Goal: Task Accomplishment & Management: Complete application form

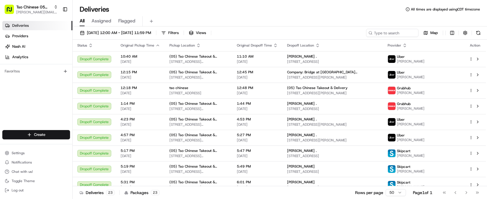
click at [47, 24] on link "Deliveries" at bounding box center [37, 25] width 70 height 9
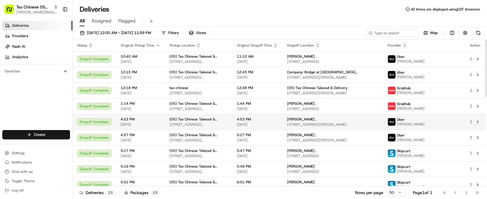
scroll to position [226, 0]
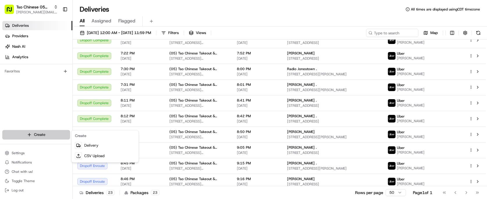
click at [52, 138] on html "Tso Chinese 05 Menchaca [EMAIL_ADDRESS][DOMAIN_NAME] Toggle Sidebar Deliveries …" at bounding box center [243, 99] width 487 height 199
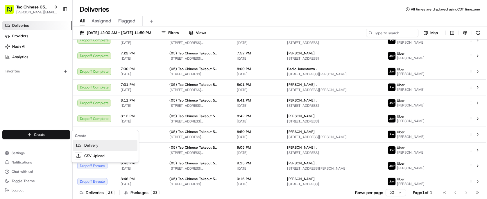
click at [84, 146] on link "Delivery" at bounding box center [105, 145] width 65 height 10
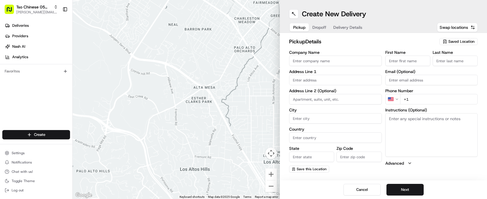
click at [446, 41] on icon "button" at bounding box center [445, 41] width 5 height 5
click at [435, 61] on span "(05) Tso Chinese Takeout & Delivery (05)" at bounding box center [449, 63] width 72 height 5
type input "(05) Tso Chinese Takeout & Delivery"
type input "[STREET_ADDRESS][PERSON_NAME]"
type input "Ste 100"
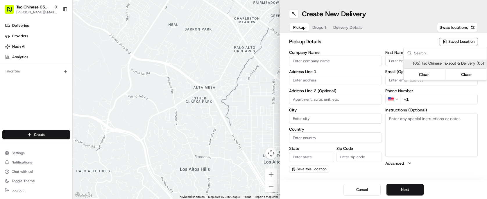
type input "Austin"
type input "US"
type input "[GEOGRAPHIC_DATA]"
type input "78748"
type input "Tso Chinese"
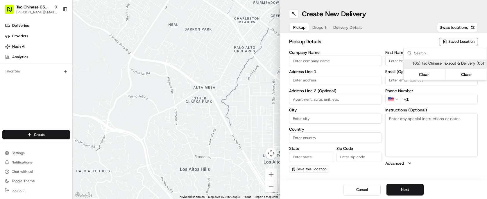
type input "[PERSON_NAME] Manager"
type input "[EMAIL_ADDRESS][DOMAIN_NAME]"
type input "[PHONE_NUMBER]"
type textarea "Submit a picture displaying address & food as Proof of Delivery. Envía una foto…"
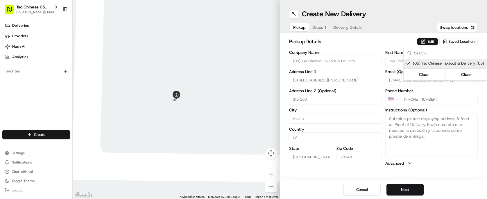
click at [408, 193] on html "Tso Chinese 05 Menchaca [EMAIL_ADDRESS][DOMAIN_NAME] Toggle Sidebar Deliveries …" at bounding box center [243, 99] width 487 height 199
click at [408, 193] on button "Next" at bounding box center [405, 190] width 37 height 12
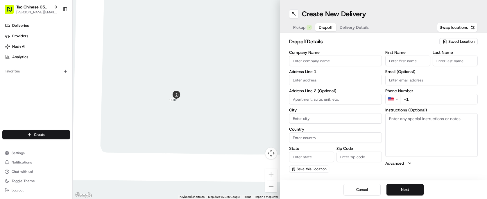
click at [339, 63] on input "Company Name" at bounding box center [335, 61] width 93 height 10
type input "[PERSON_NAME]"
click at [422, 63] on input "First Name" at bounding box center [408, 61] width 45 height 10
type input "[PERSON_NAME]"
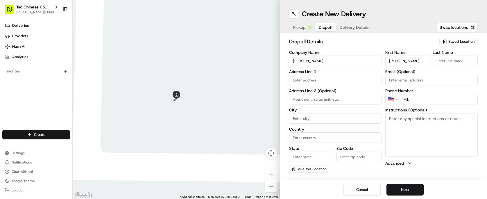
click at [439, 58] on input "Last Name" at bounding box center [455, 61] width 45 height 10
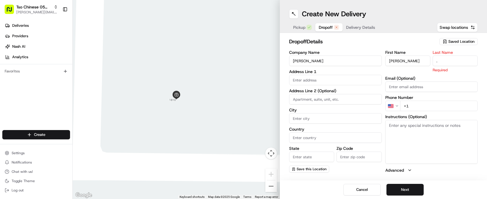
type input "."
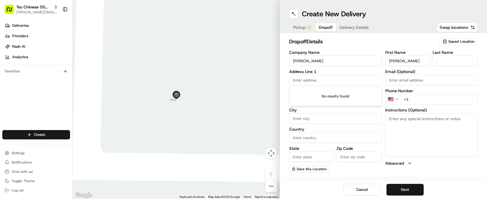
click at [331, 80] on input "text" at bounding box center [335, 80] width 93 height 10
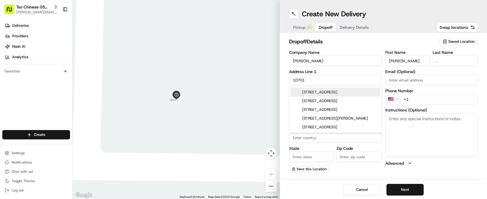
click at [345, 92] on div "[STREET_ADDRESS]" at bounding box center [336, 92] width 90 height 9
type input "[STREET_ADDRESS]"
type input "Austin"
type input "[GEOGRAPHIC_DATA]"
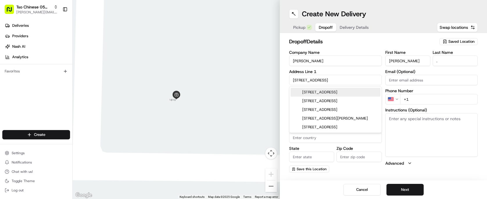
type input "78747"
type input "[STREET_ADDRESS]"
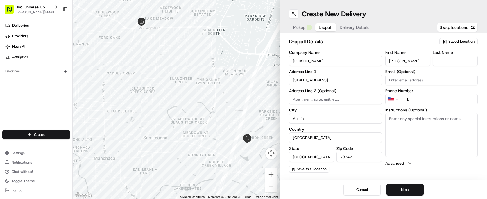
click at [437, 95] on input "+1" at bounding box center [440, 99] width 78 height 10
type input "[PHONE_NUMBER]"
click at [408, 188] on button "Next" at bounding box center [405, 190] width 37 height 12
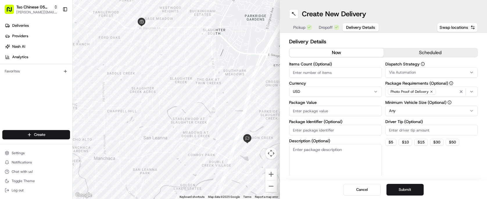
click at [401, 131] on input "Driver Tip (Optional)" at bounding box center [432, 130] width 93 height 10
type input "3"
type input "2.00"
click at [420, 78] on div "Dispatch Strategy Via Automation Package Requirements (Optional) Photo Proof of…" at bounding box center [432, 119] width 93 height 115
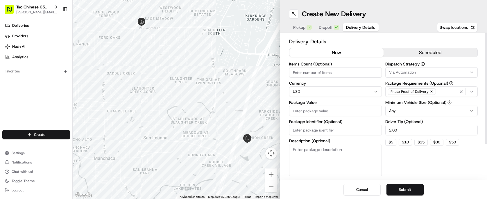
click at [420, 76] on button "Via Automation" at bounding box center [432, 72] width 93 height 10
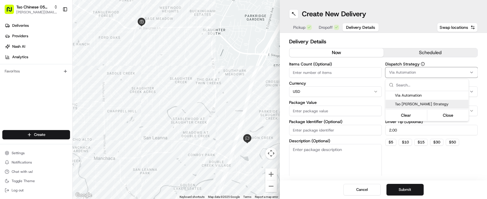
click at [416, 103] on span "Tso [PERSON_NAME] Strategy" at bounding box center [431, 104] width 72 height 5
click at [315, 64] on html "Tso Chinese 05 Menchaca [EMAIL_ADDRESS][DOMAIN_NAME] Toggle Sidebar Deliveries …" at bounding box center [243, 99] width 487 height 199
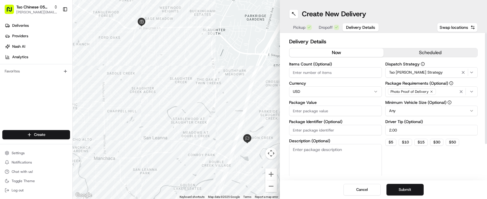
click at [316, 71] on input "Items Count (Optional)" at bounding box center [335, 72] width 93 height 10
type input "3"
click at [324, 111] on input "Package Value" at bounding box center [335, 111] width 93 height 10
type input "32.37"
click at [342, 131] on input "Package Identifier (Optional)" at bounding box center [335, 130] width 93 height 10
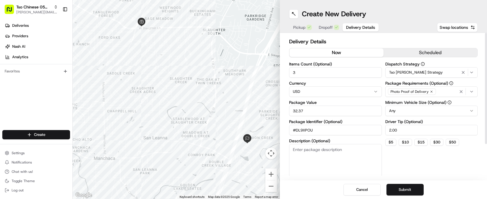
type input "#DL9XPOU"
click at [414, 75] on div "Tso [PERSON_NAME] Strategy" at bounding box center [432, 72] width 90 height 7
click at [414, 75] on html "Tso Chinese 05 Menchaca [EMAIL_ADDRESS][DOMAIN_NAME] Toggle Sidebar Deliveries …" at bounding box center [243, 99] width 487 height 199
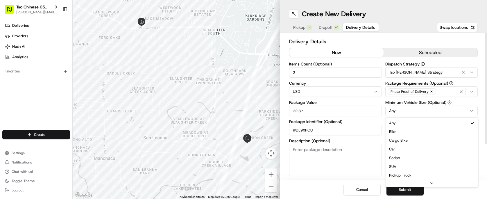
click at [414, 109] on html "Tso Chinese 05 Menchaca [EMAIL_ADDRESS][DOMAIN_NAME] Toggle Sidebar Deliveries …" at bounding box center [243, 99] width 487 height 199
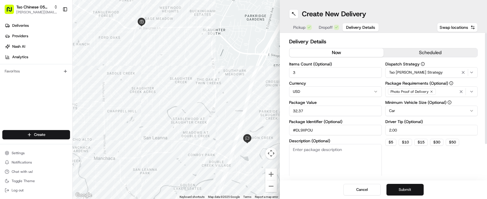
click at [410, 187] on button "Submit" at bounding box center [405, 190] width 37 height 12
